Goal: Information Seeking & Learning: Find specific fact

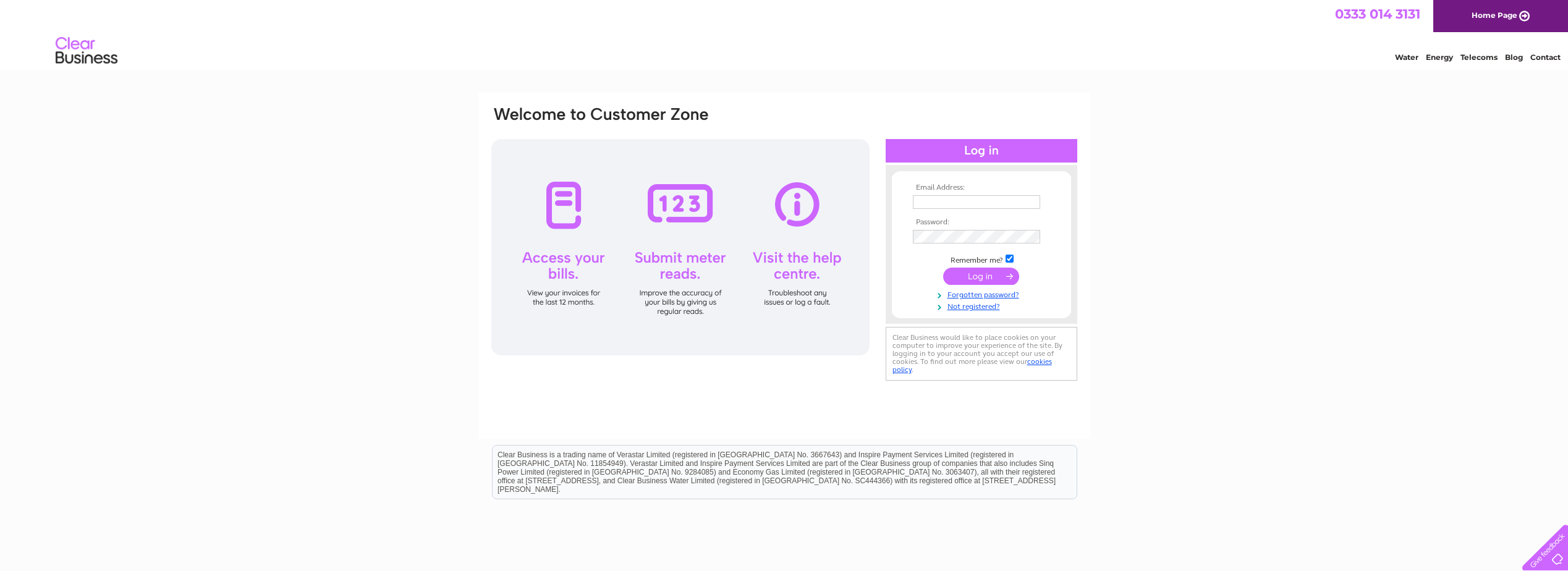
type input "rohit@mastcraft.co.uk"
click at [988, 276] on input "submit" at bounding box center [981, 276] width 76 height 17
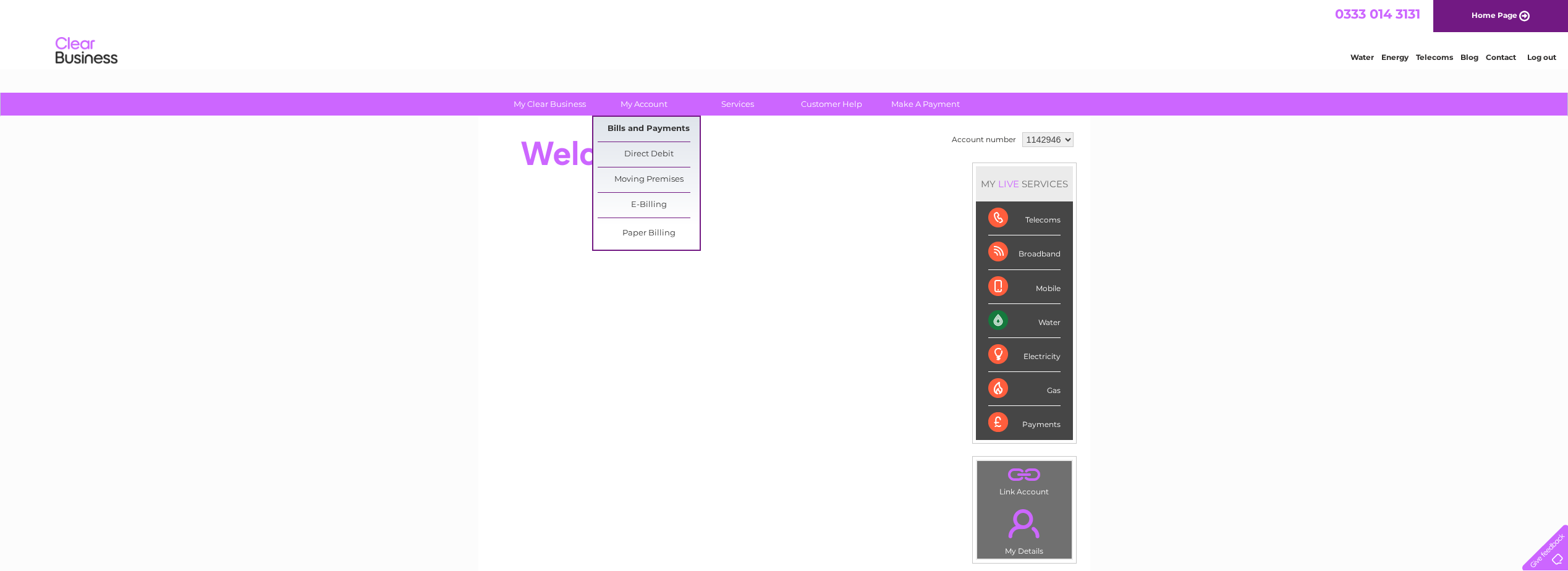
click at [625, 130] on link "Bills and Payments" at bounding box center [649, 129] width 102 height 25
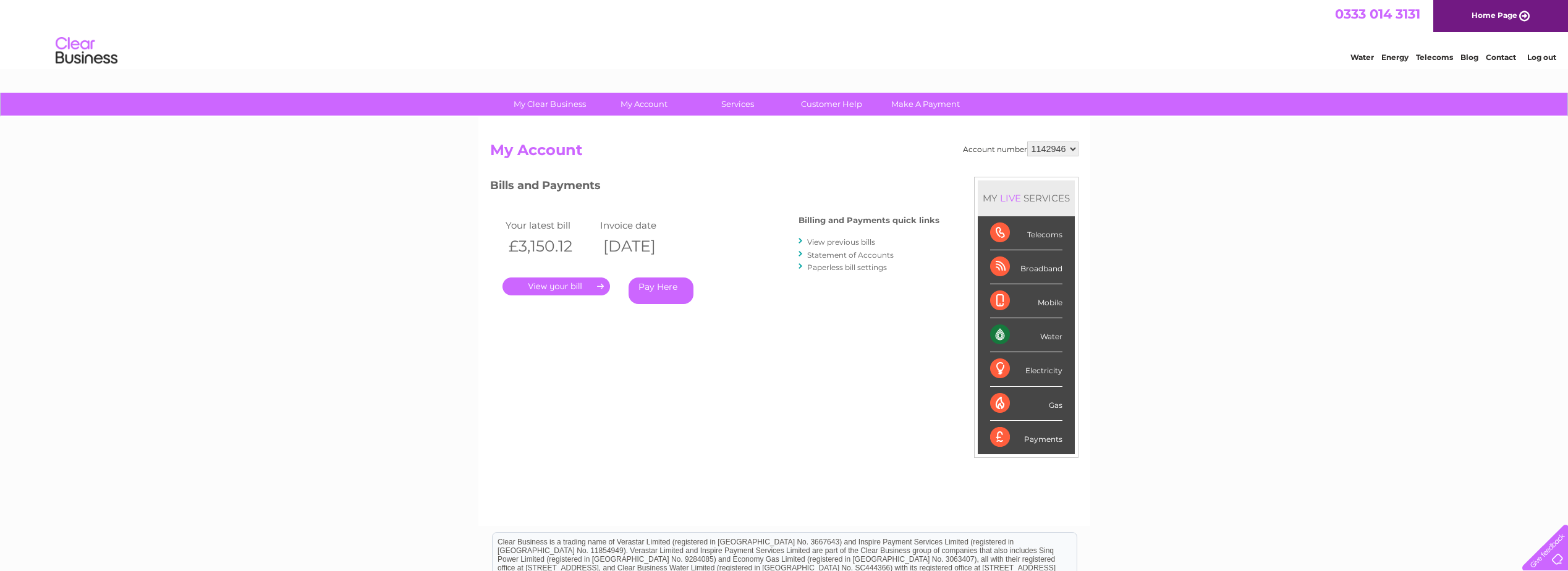
click at [549, 283] on link "." at bounding box center [556, 286] width 108 height 18
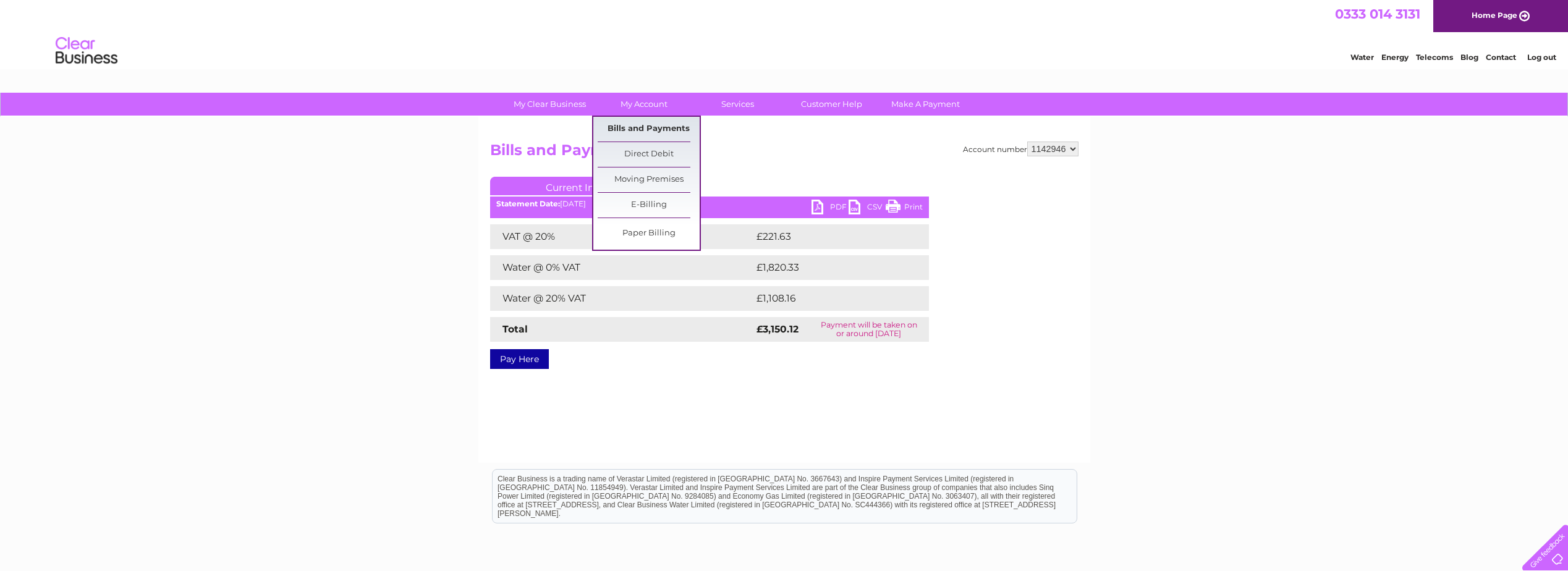
click at [651, 131] on link "Bills and Payments" at bounding box center [649, 129] width 102 height 25
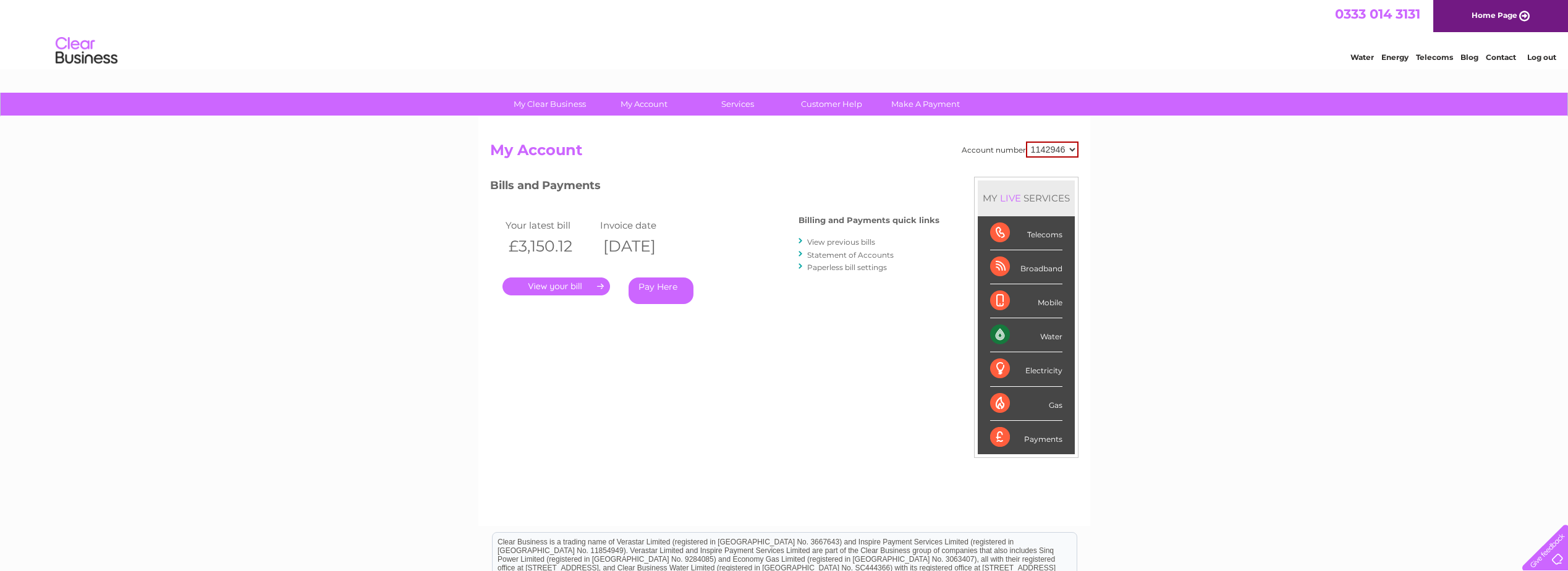
click at [829, 241] on link "View previous bills" at bounding box center [841, 242] width 68 height 10
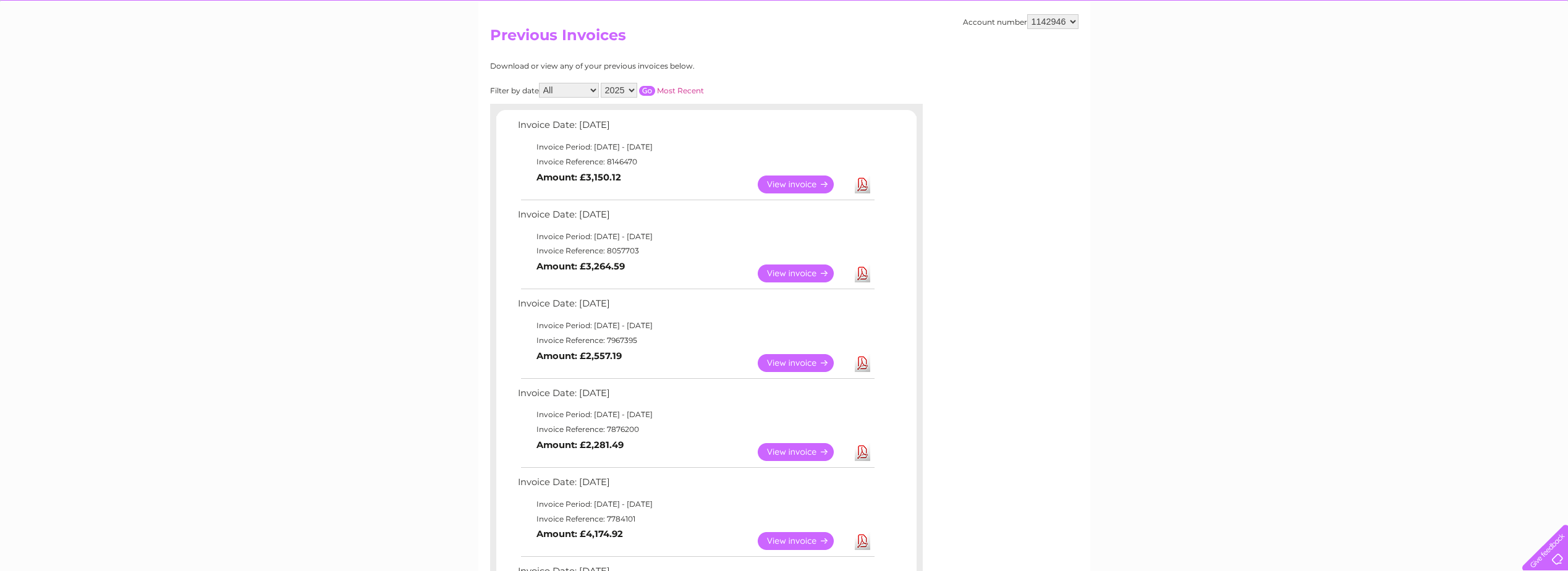
scroll to position [124, 0]
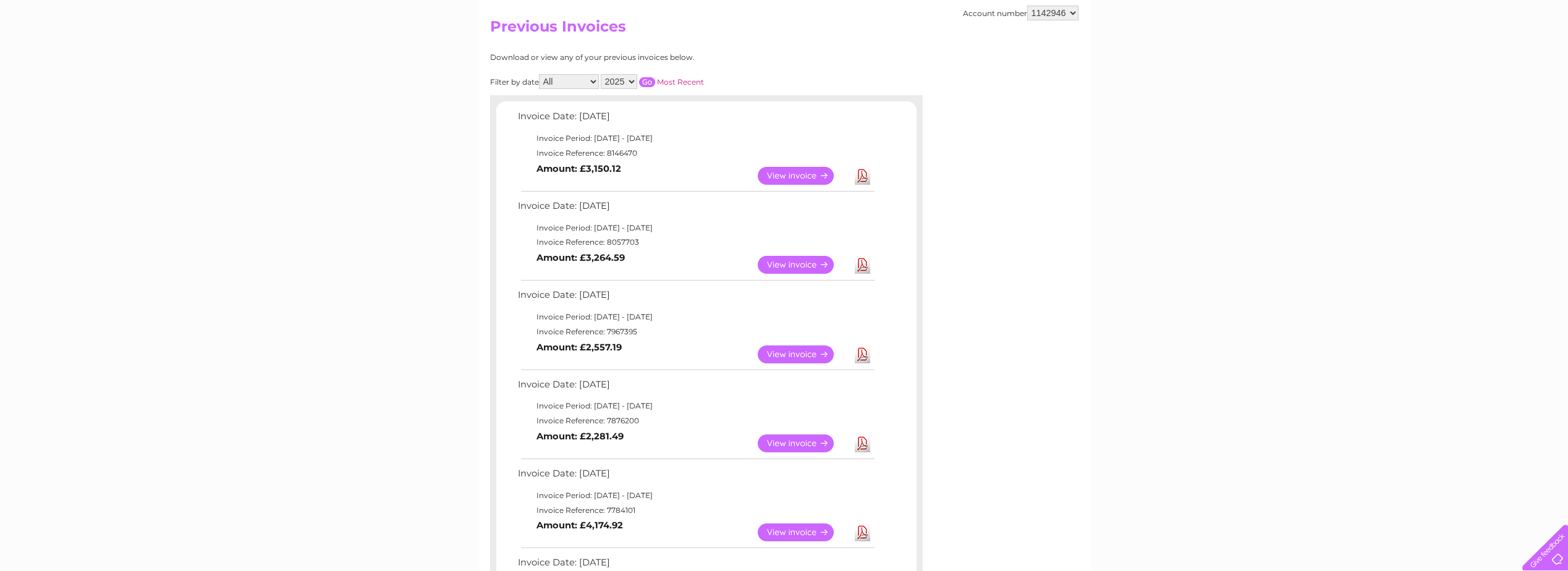
click at [611, 257] on b "Amount: £3,264.59" at bounding box center [581, 257] width 89 height 11
drag, startPoint x: 611, startPoint y: 257, endPoint x: 607, endPoint y: 281, distance: 24.3
click at [607, 281] on div "Invoice Date: 02 October 2025 Invoice Period: 1 October 2025 - 31 October 2025 …" at bounding box center [706, 552] width 420 height 887
click at [781, 267] on link "View" at bounding box center [803, 265] width 91 height 18
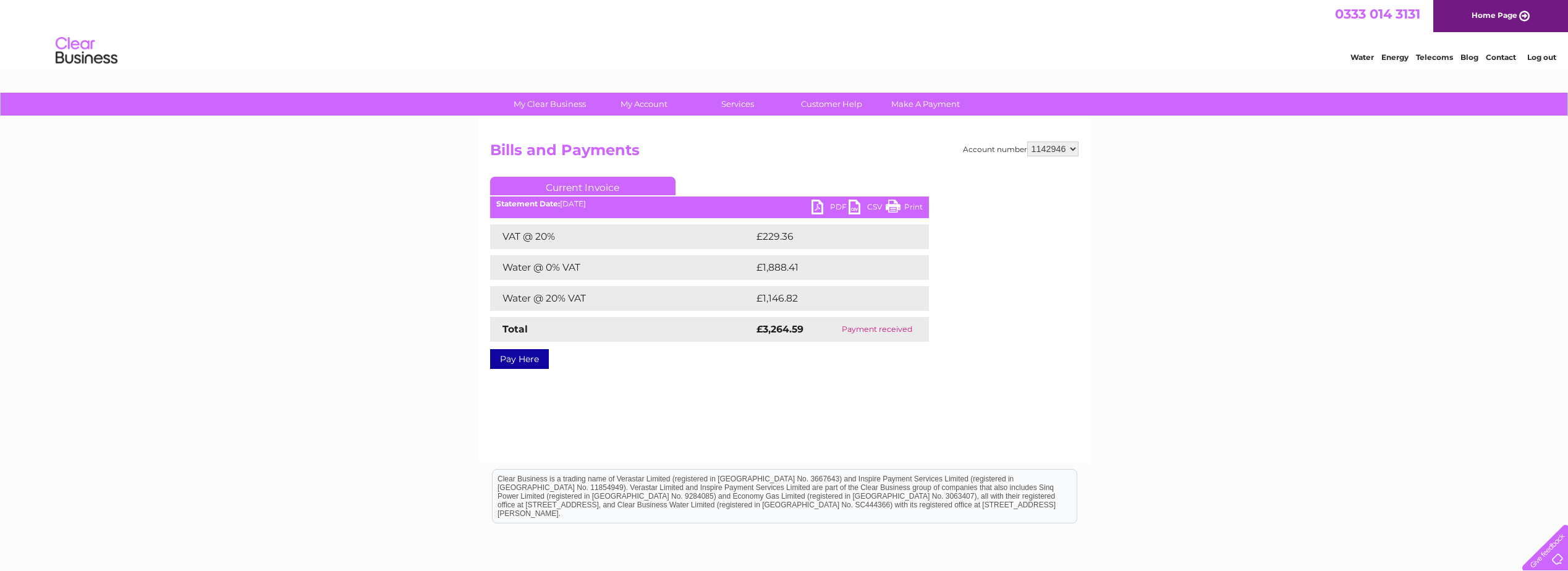
click at [788, 296] on td "£1,146.82" at bounding box center [831, 299] width 155 height 25
copy td "1,146.82"
